Goal: Navigation & Orientation: Find specific page/section

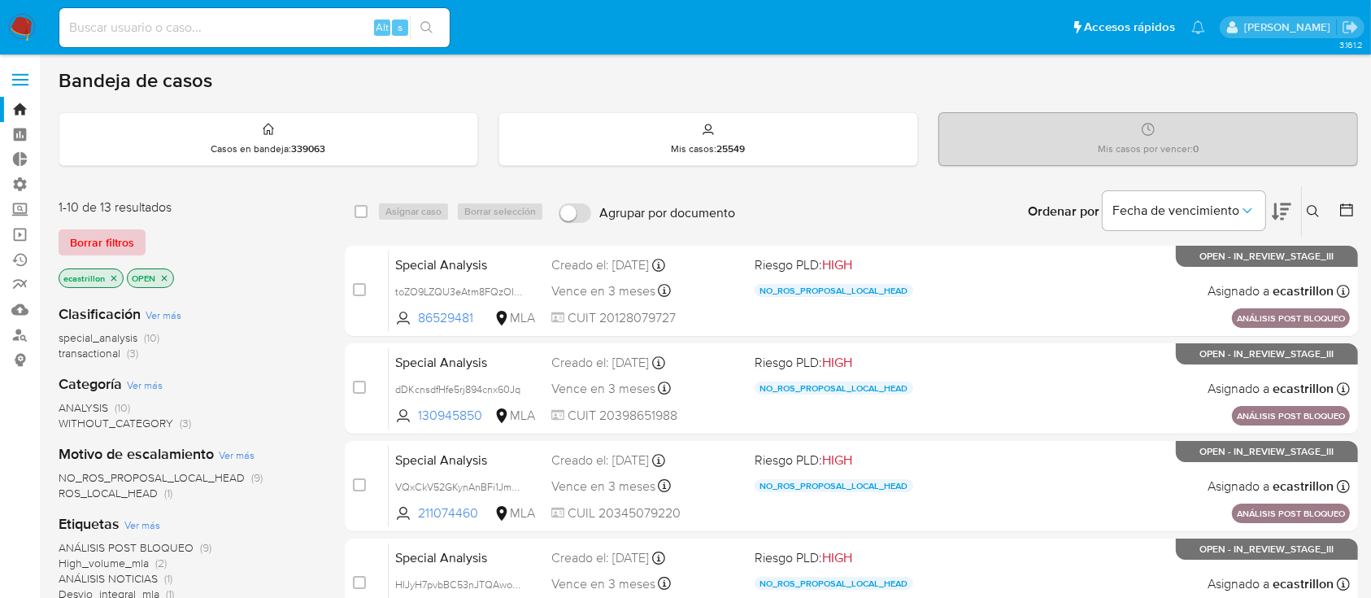
click at [105, 233] on span "Borrar filtros" at bounding box center [102, 242] width 64 height 23
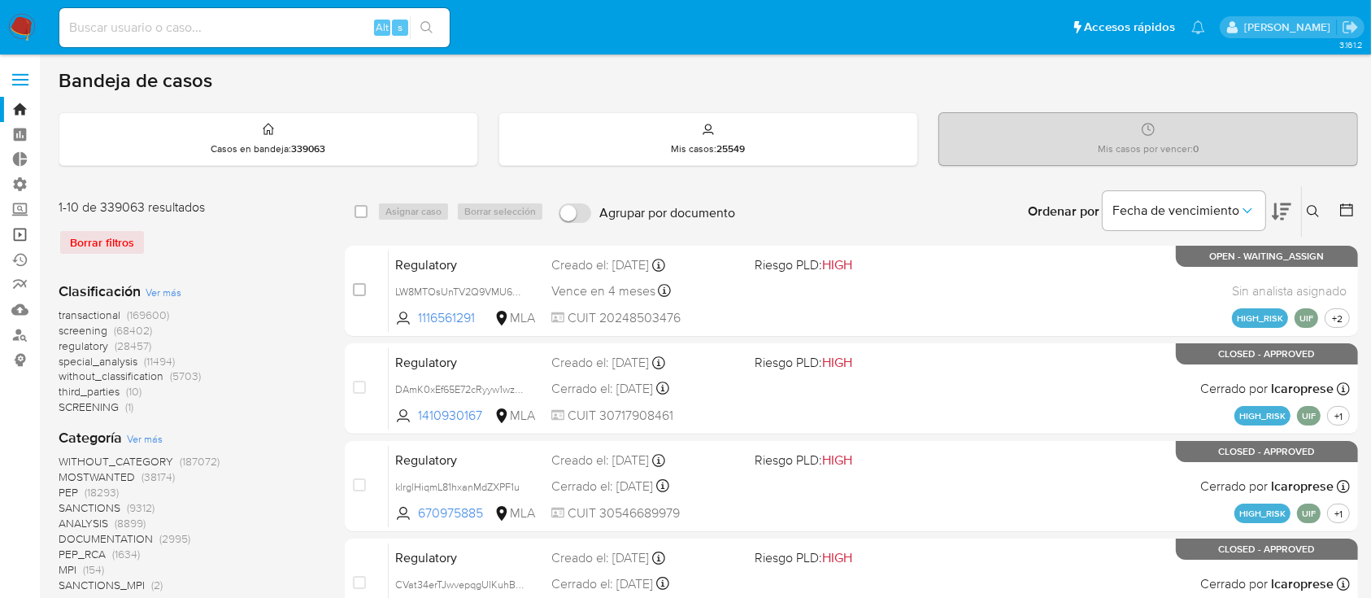
click at [31, 233] on link "Operaciones masivas" at bounding box center [96, 234] width 193 height 25
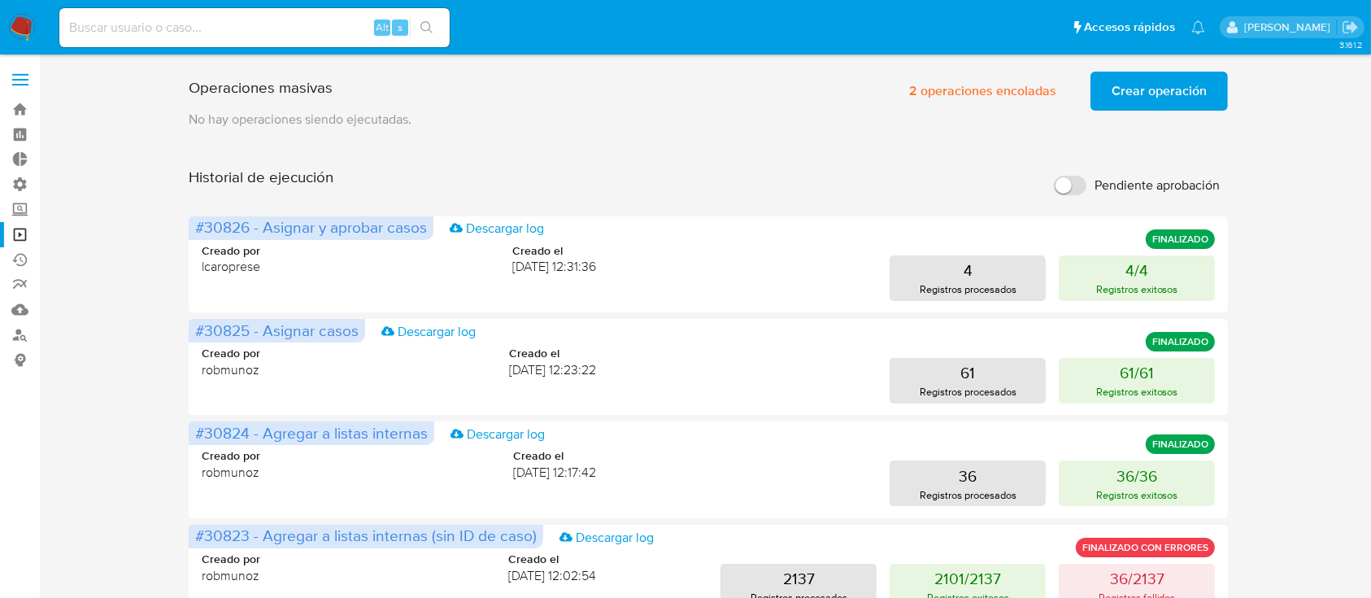
click at [13, 95] on label at bounding box center [20, 80] width 41 height 34
click at [0, 0] on input "checkbox" at bounding box center [0, 0] width 0 height 0
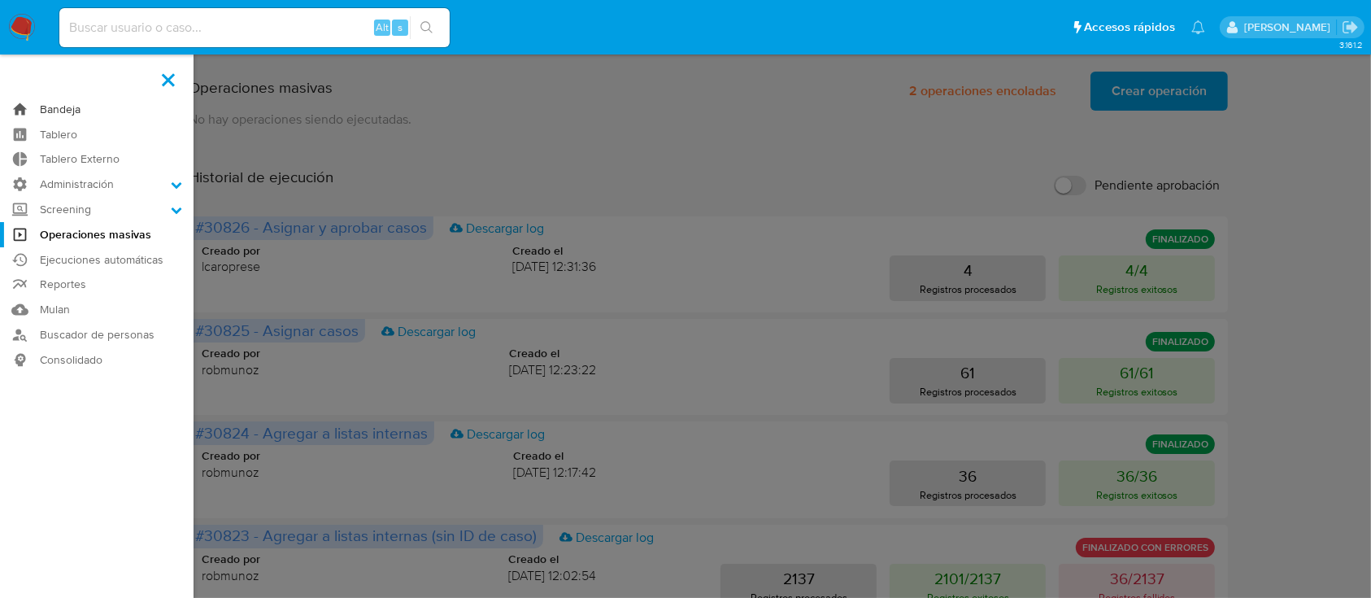
click at [59, 116] on link "Bandeja" at bounding box center [96, 109] width 193 height 25
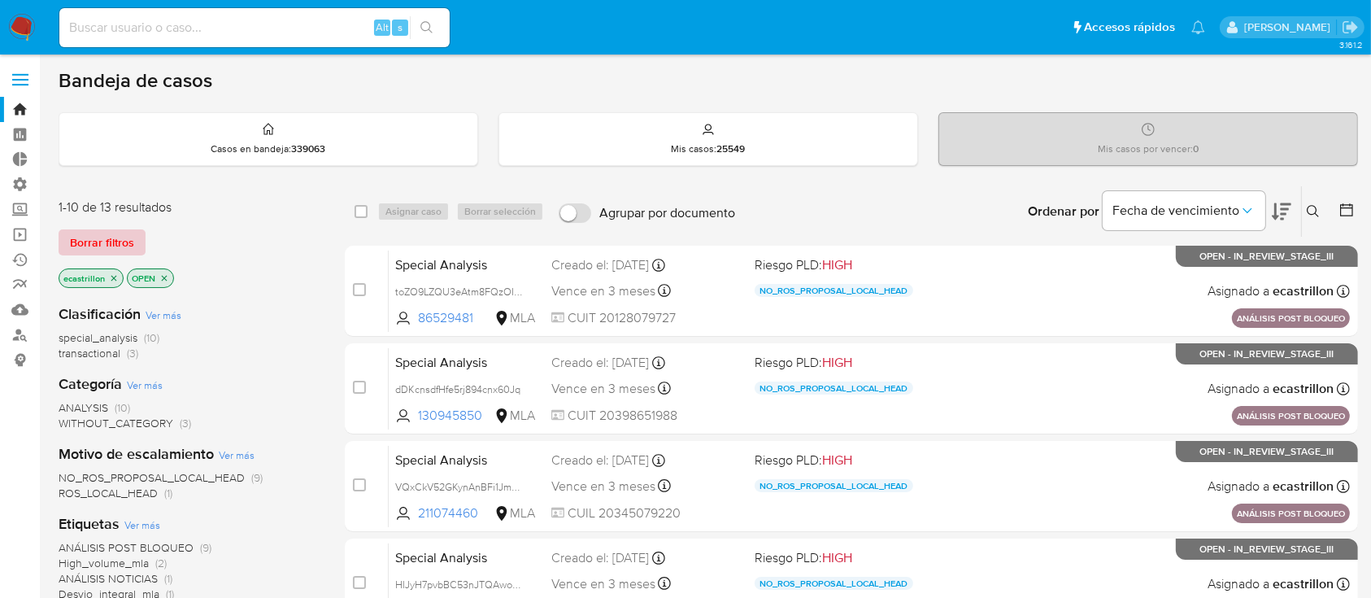
click at [108, 233] on span "Borrar filtros" at bounding box center [102, 242] width 64 height 23
